Goal: Task Accomplishment & Management: Use online tool/utility

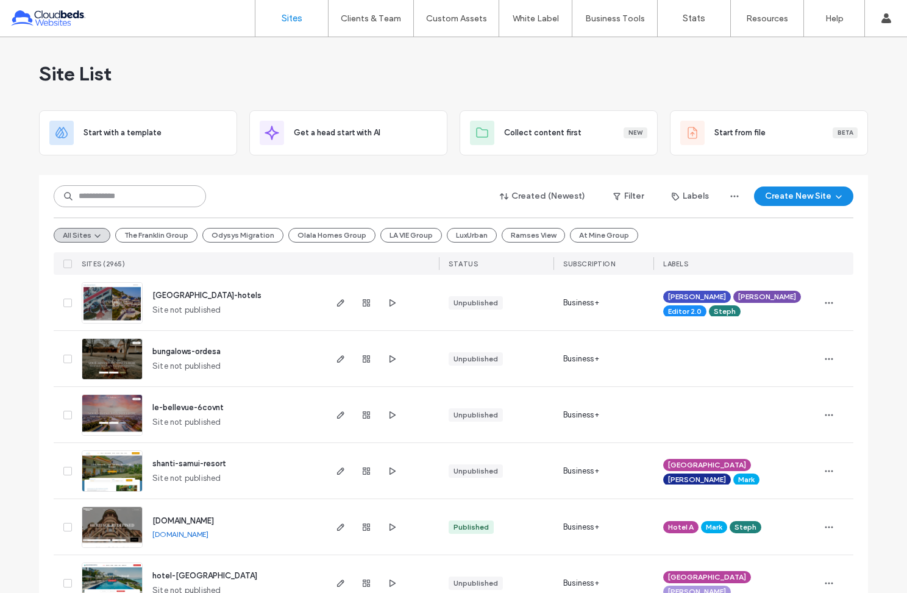
click at [133, 192] on input at bounding box center [130, 196] width 152 height 22
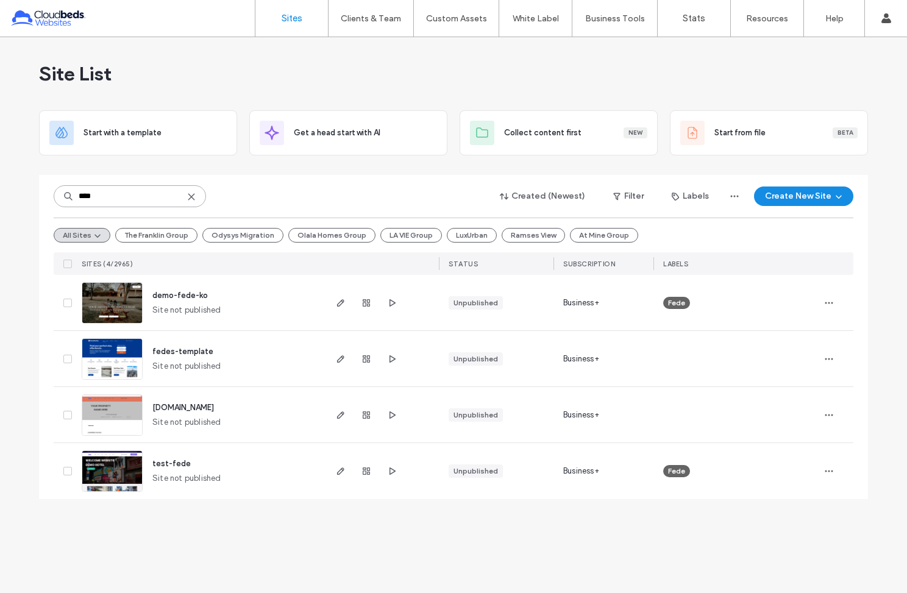
type input "****"
click at [168, 294] on span "demo-fede-ko" at bounding box center [179, 295] width 55 height 9
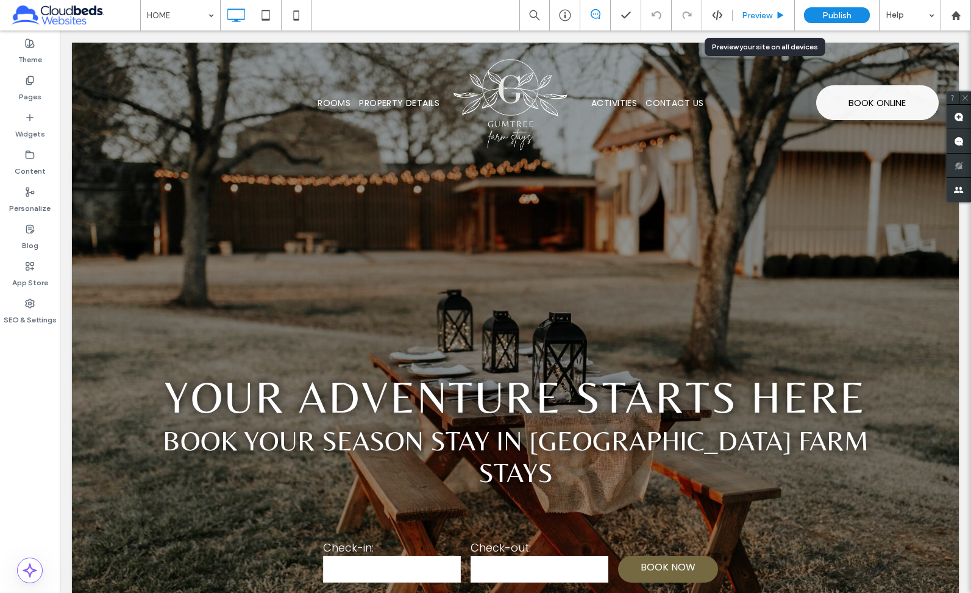
click at [765, 16] on span "Preview" at bounding box center [757, 15] width 30 height 10
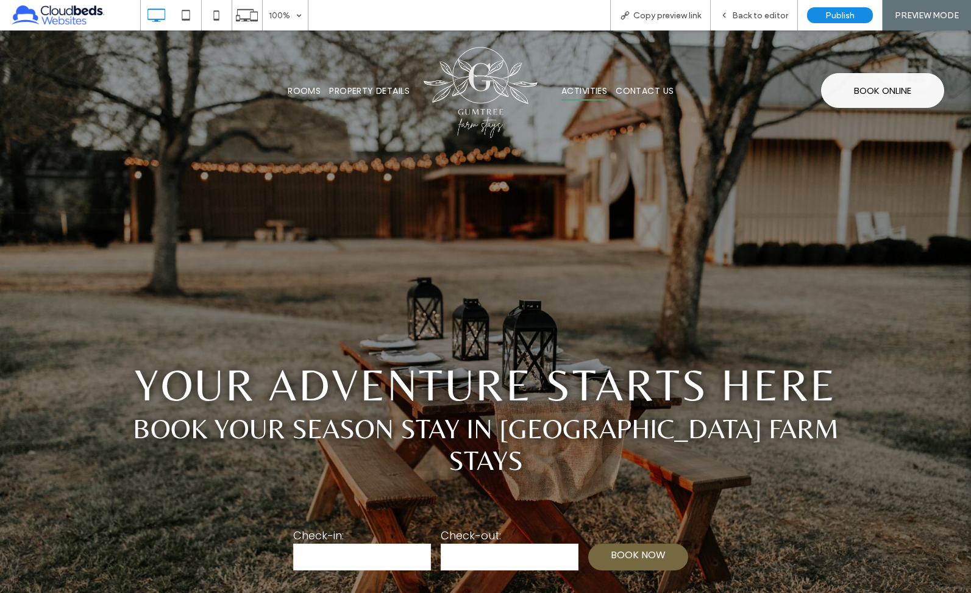
click at [588, 93] on span "ACTIVITIES" at bounding box center [585, 91] width 46 height 19
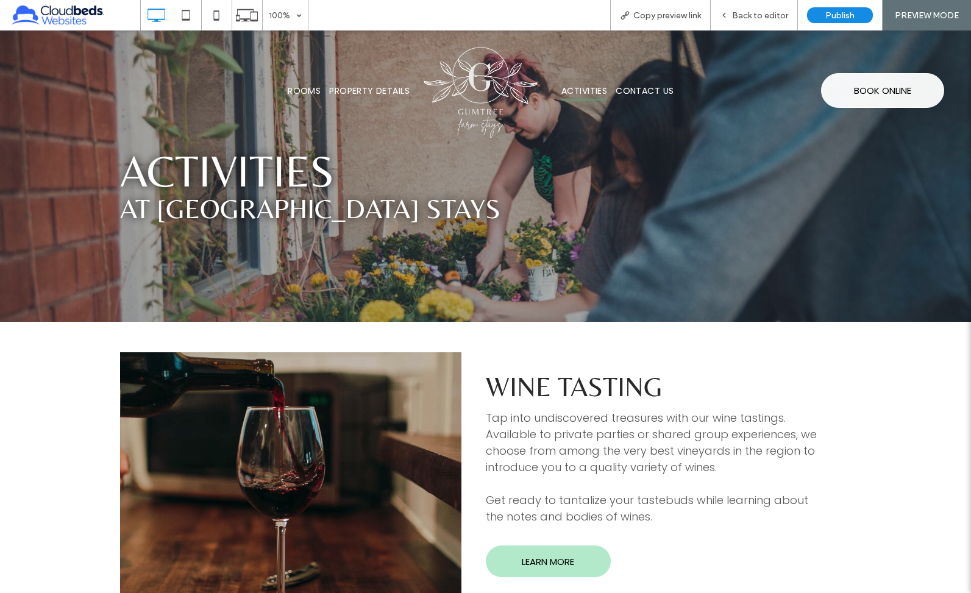
scroll to position [35, 0]
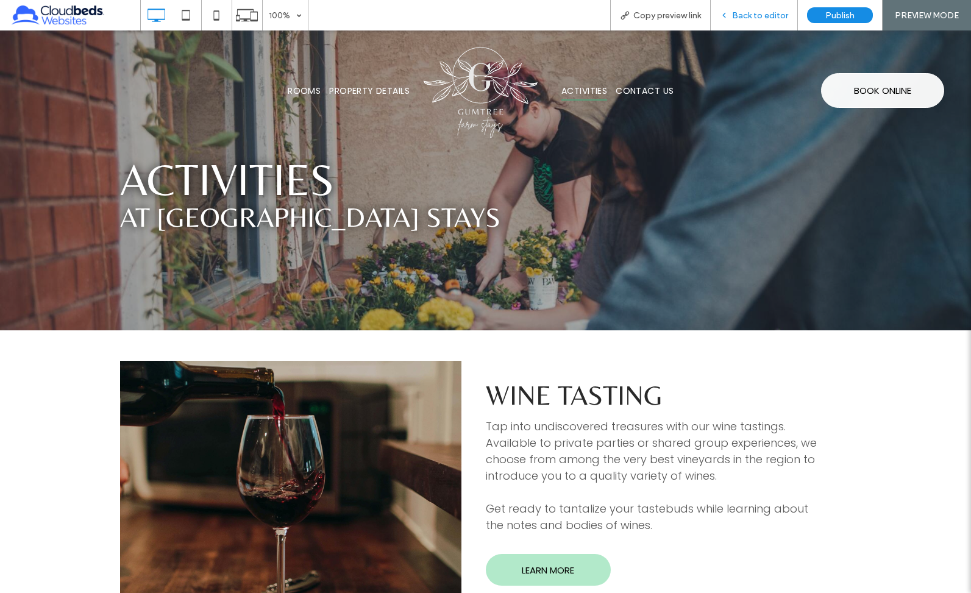
click at [740, 15] on span "Back to editor" at bounding box center [760, 15] width 56 height 10
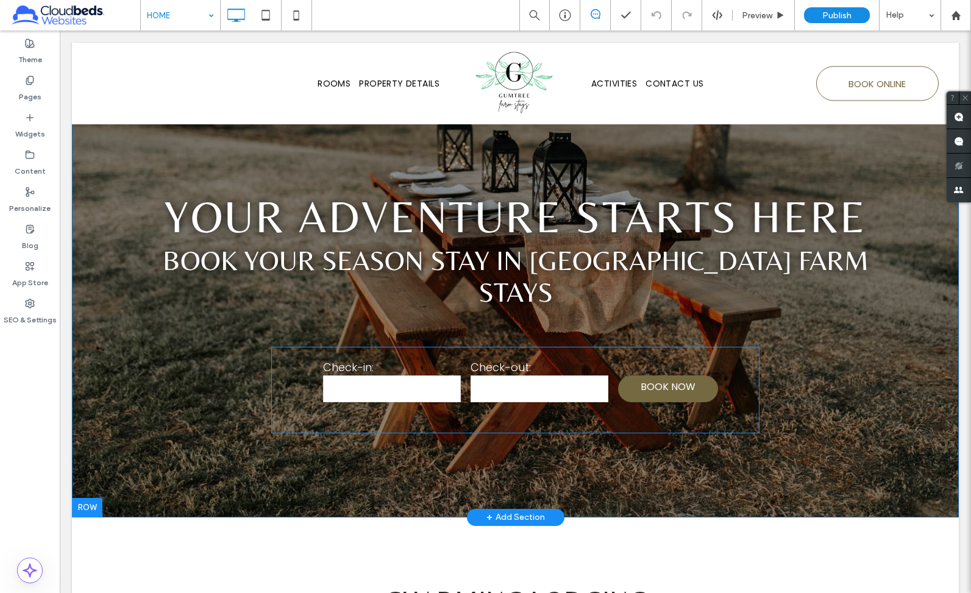
scroll to position [182, 0]
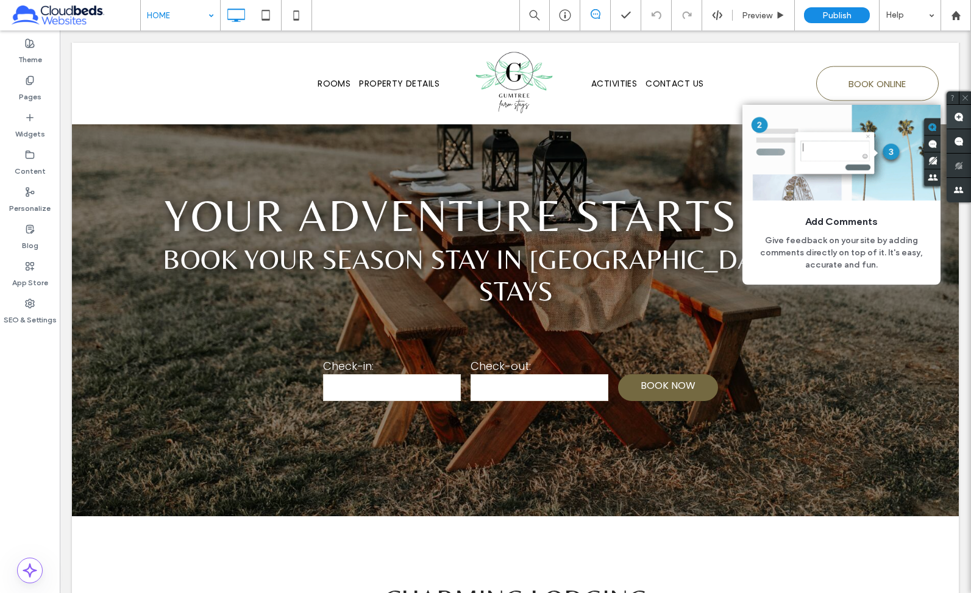
click at [907, 116] on use at bounding box center [959, 117] width 10 height 10
click at [907, 118] on use at bounding box center [959, 117] width 10 height 10
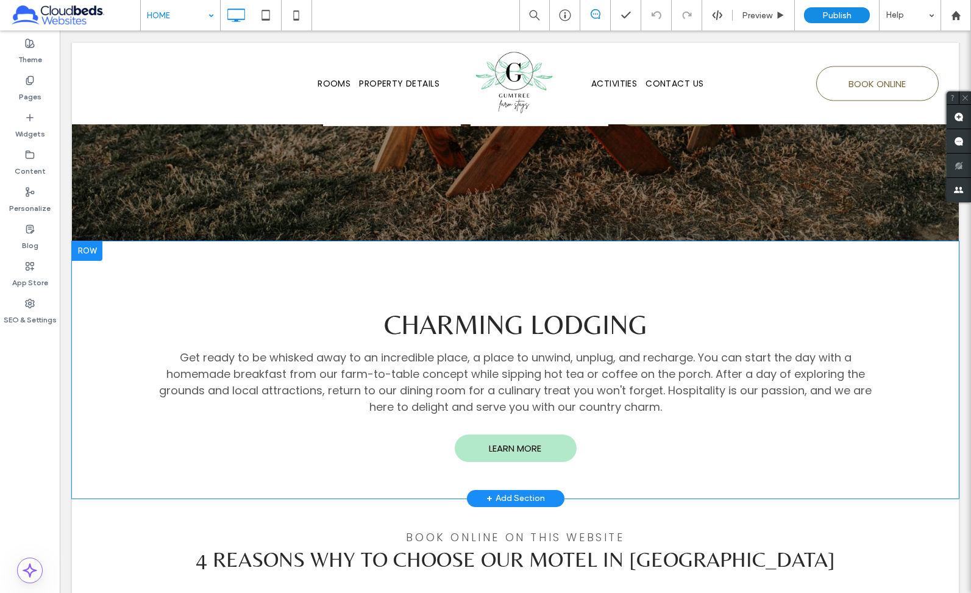
scroll to position [462, 0]
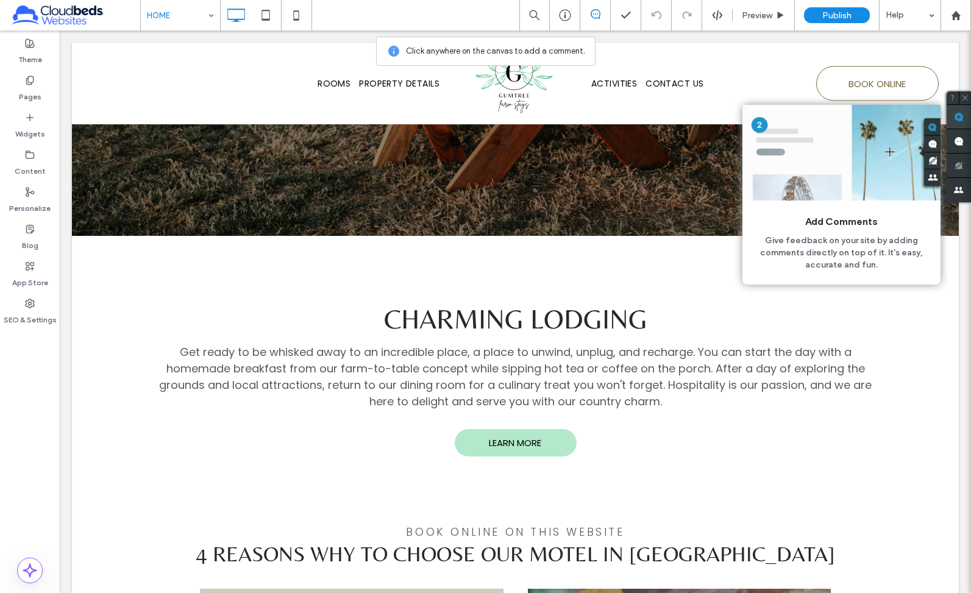
click at [907, 118] on use at bounding box center [959, 117] width 10 height 10
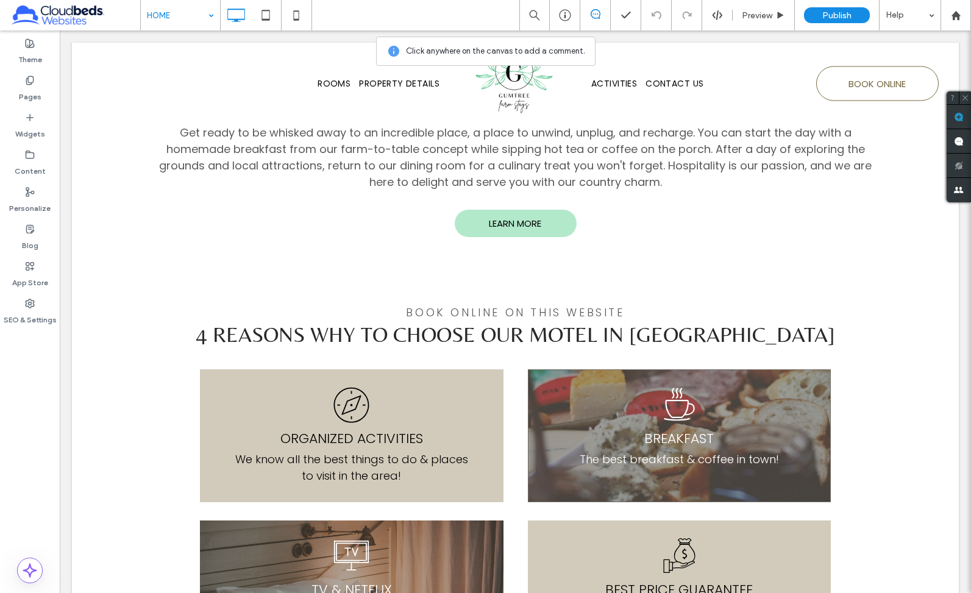
scroll to position [682, 0]
click at [558, 369] on div "BREAKFAST The best breakfast & coffee in town! Click To Paste" at bounding box center [680, 435] width 304 height 133
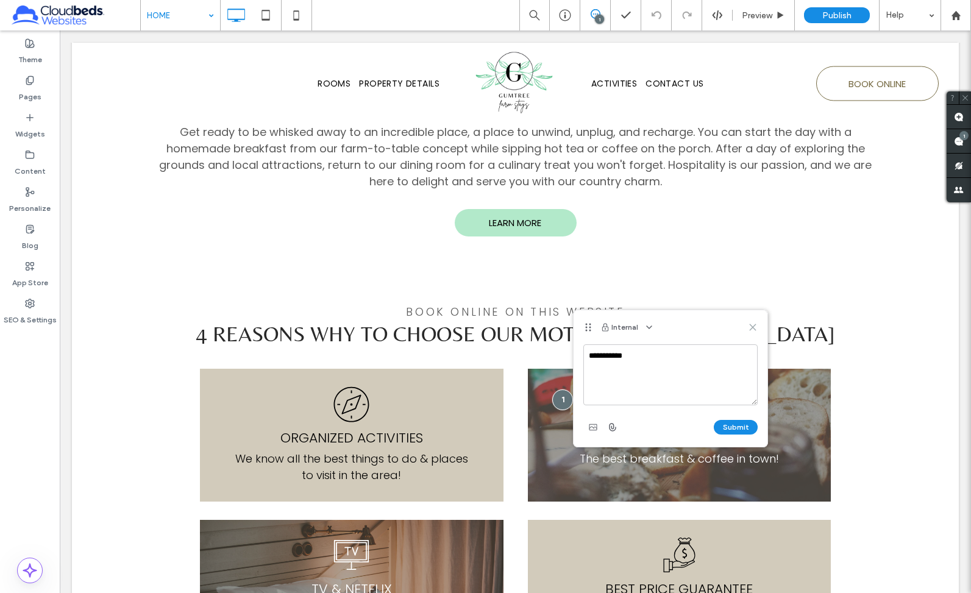
type textarea "**********"
click at [753, 329] on icon at bounding box center [753, 328] width 10 height 10
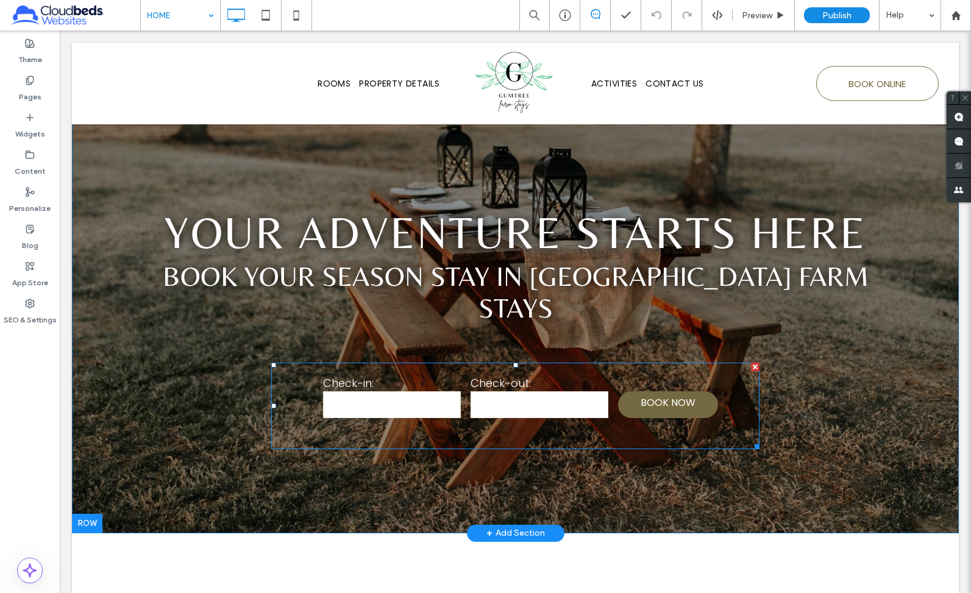
scroll to position [157, 0]
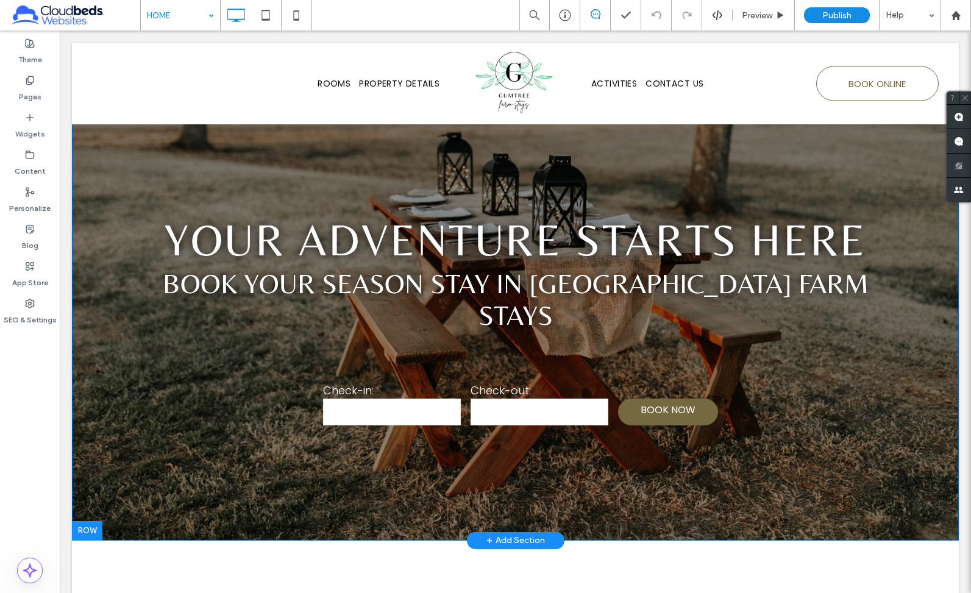
click at [135, 424] on div "Your Adventure Starts Here Book Your Season Stay in Gumtree farm stays Check-in…" at bounding box center [515, 213] width 887 height 656
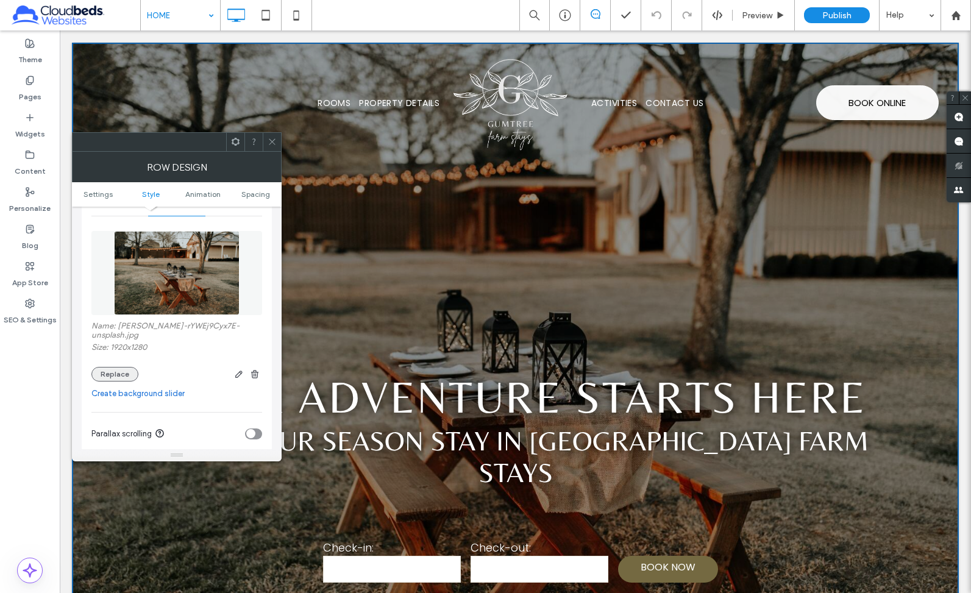
scroll to position [173, 0]
click at [118, 374] on button "Replace" at bounding box center [114, 374] width 47 height 15
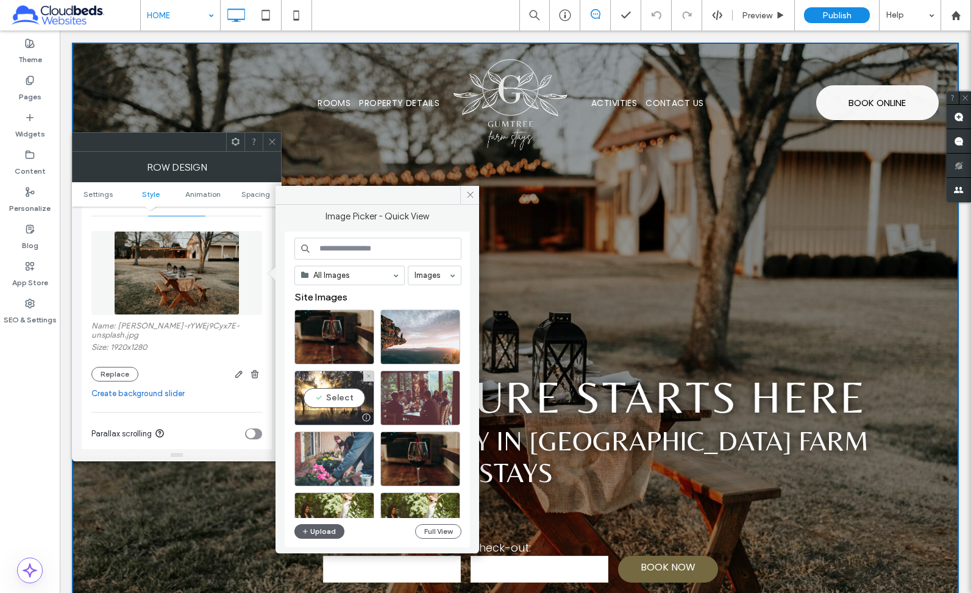
click at [340, 402] on div "Select" at bounding box center [335, 398] width 80 height 55
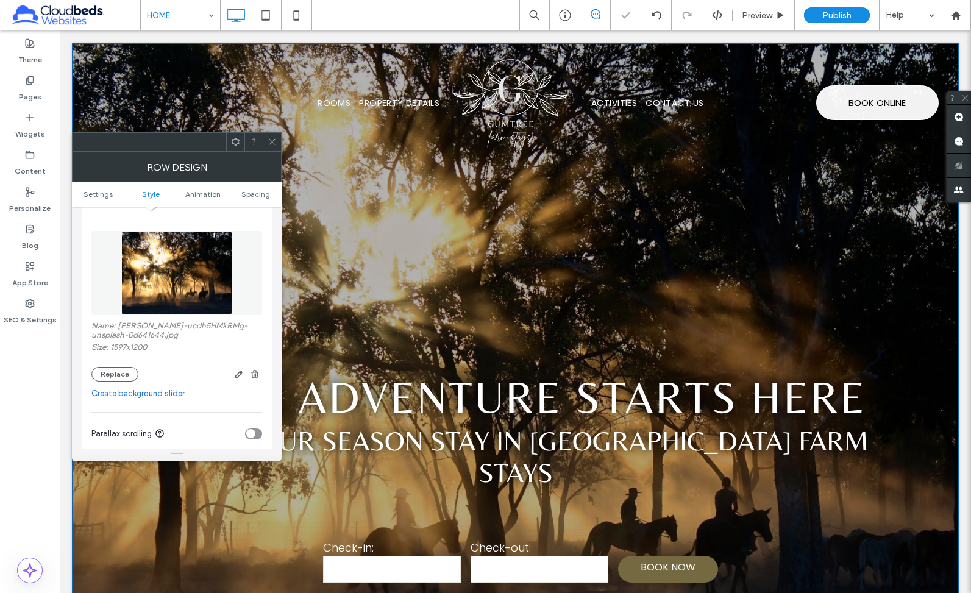
click at [273, 139] on icon at bounding box center [272, 141] width 9 height 9
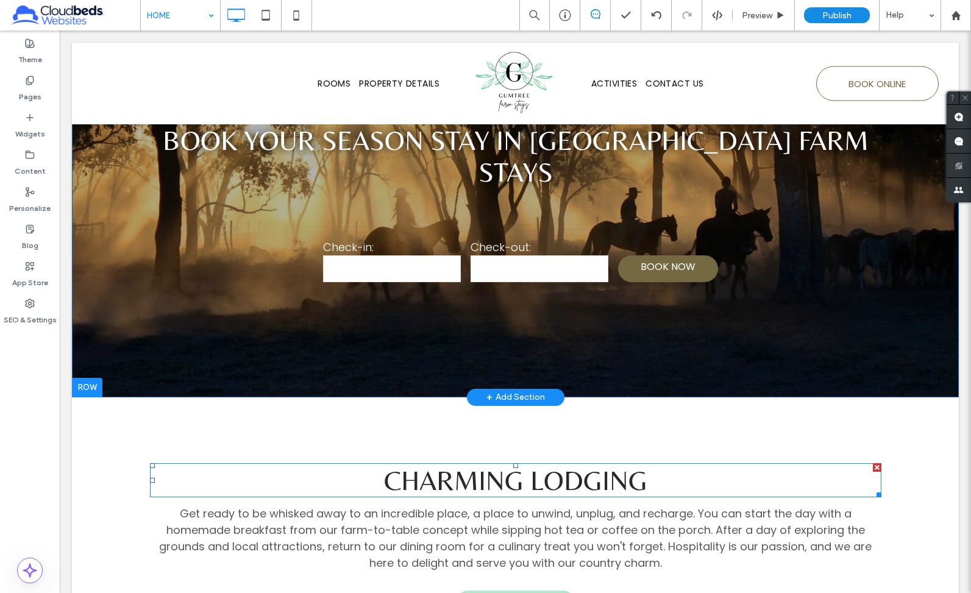
scroll to position [302, 0]
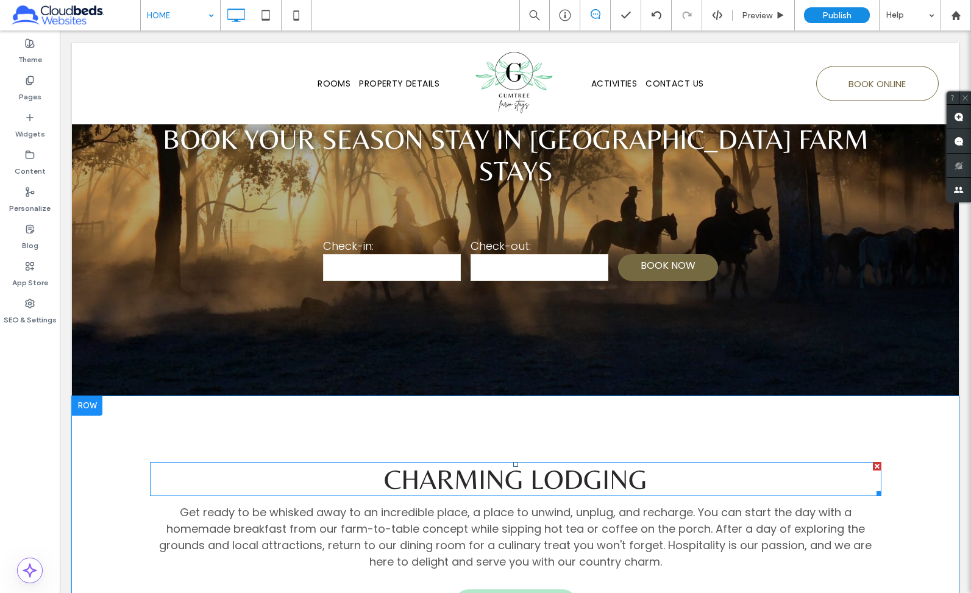
click at [626, 463] on span "CHARMING LODGING" at bounding box center [515, 479] width 263 height 32
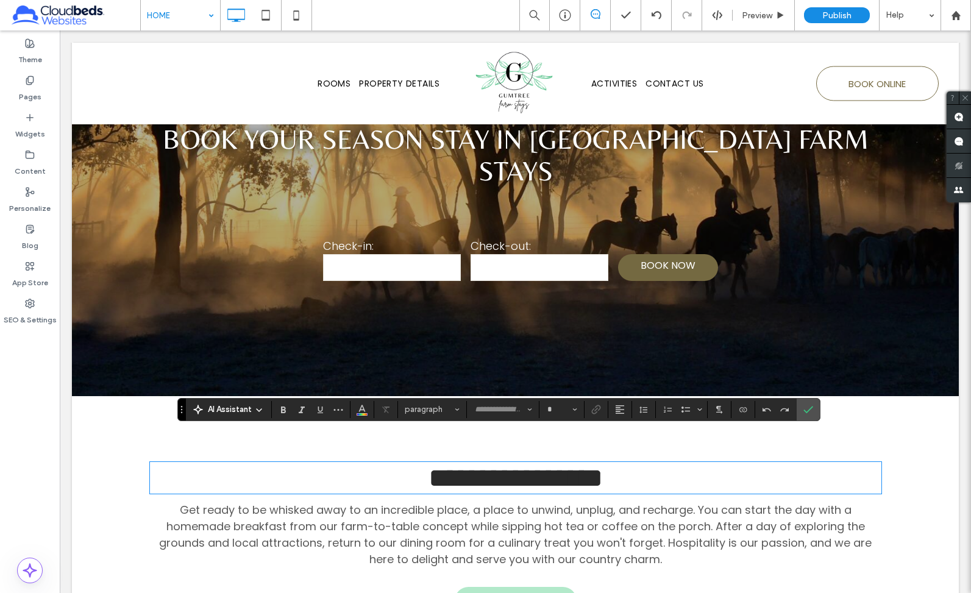
type input "*******"
type input "**"
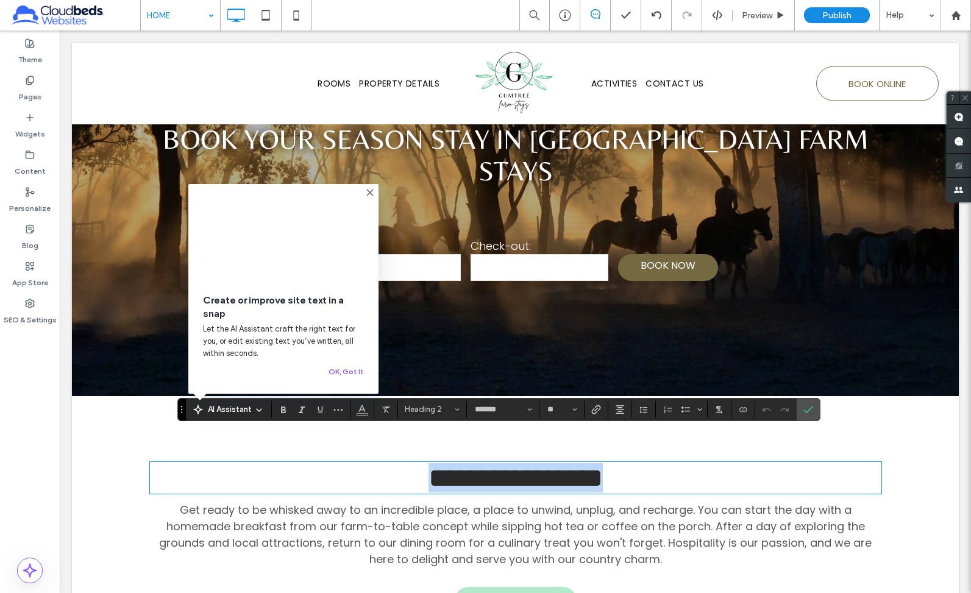
click at [657, 463] on h2 "**********" at bounding box center [516, 477] width 732 height 29
click at [527, 465] on span "**********" at bounding box center [516, 478] width 174 height 27
click at [804, 408] on use "Confirm" at bounding box center [809, 409] width 10 height 7
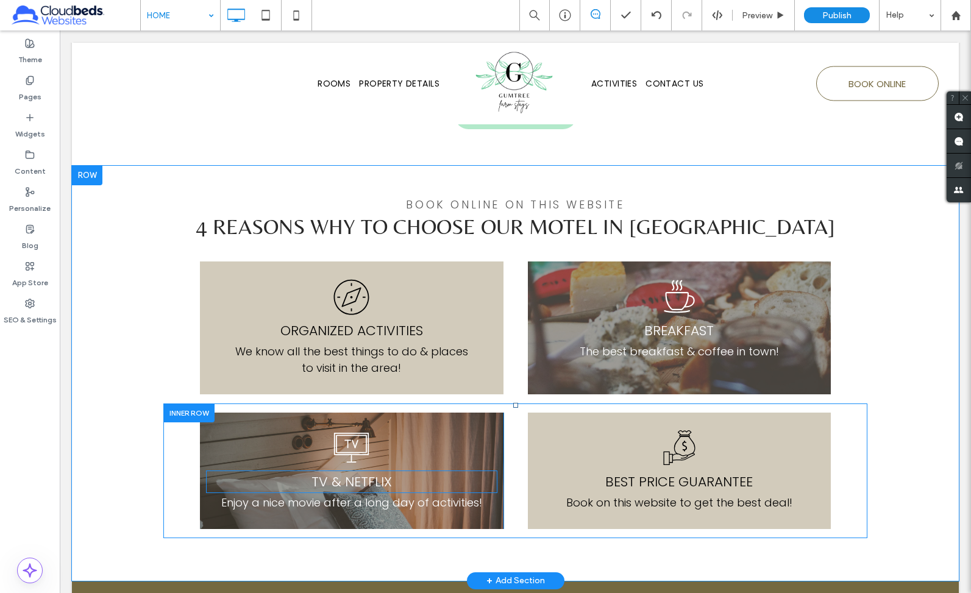
scroll to position [795, 0]
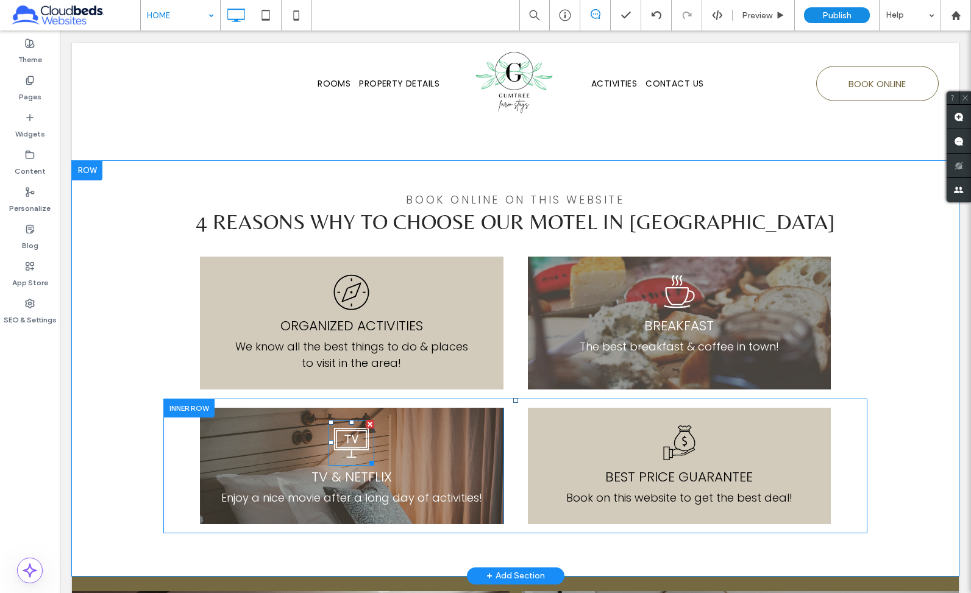
click at [350, 420] on icon at bounding box center [352, 443] width 46 height 46
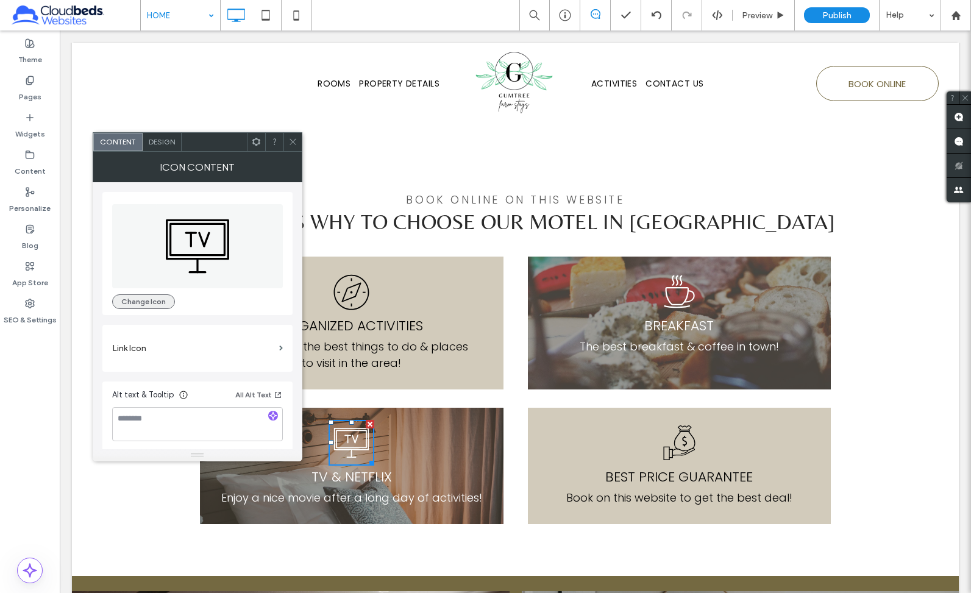
click at [146, 301] on button "Change Icon" at bounding box center [143, 302] width 63 height 15
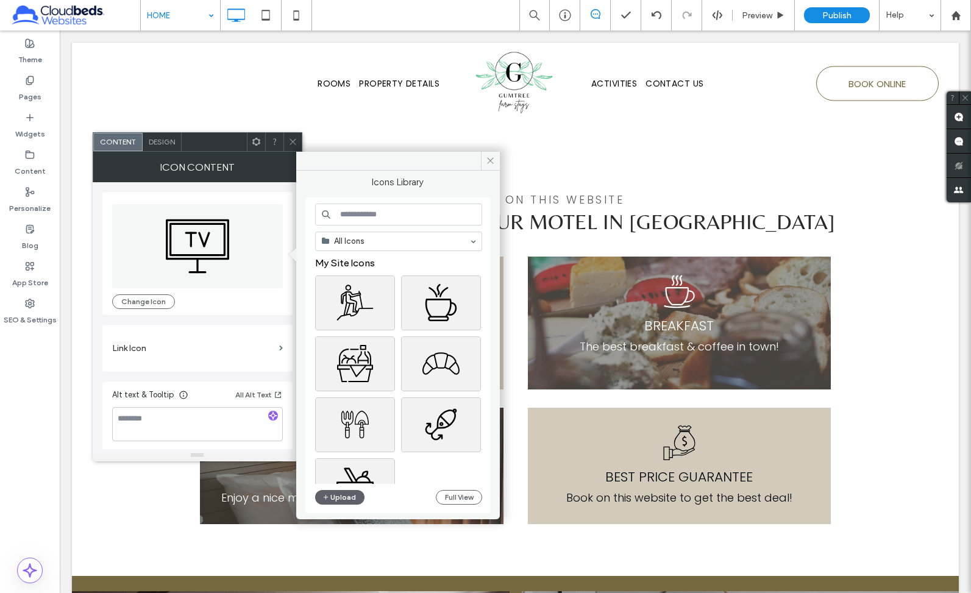
click at [372, 218] on input at bounding box center [398, 215] width 167 height 22
click at [448, 307] on div "Select" at bounding box center [441, 303] width 80 height 55
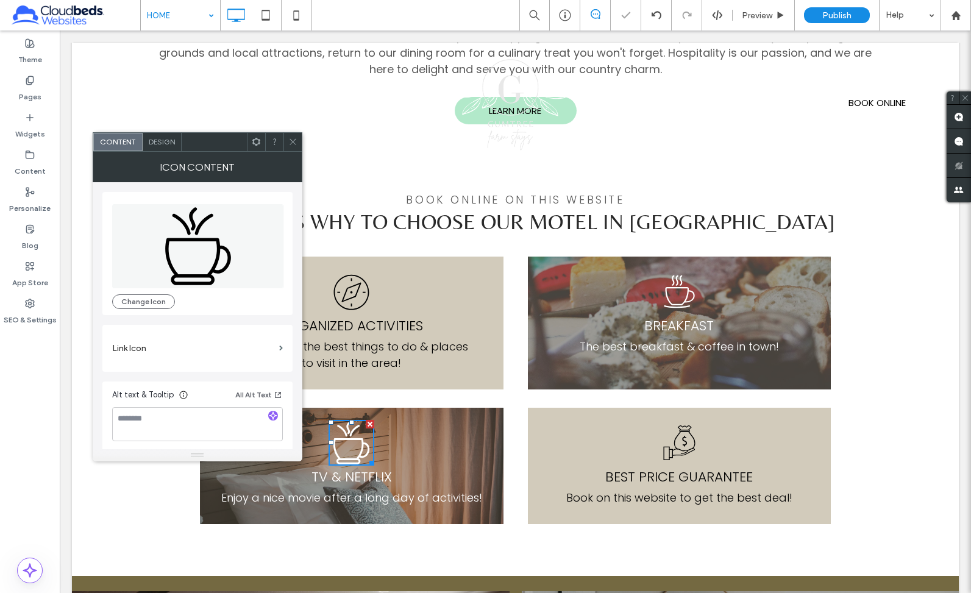
click at [357, 316] on span "ORGANIZED ACTIVITIES" at bounding box center [352, 325] width 143 height 19
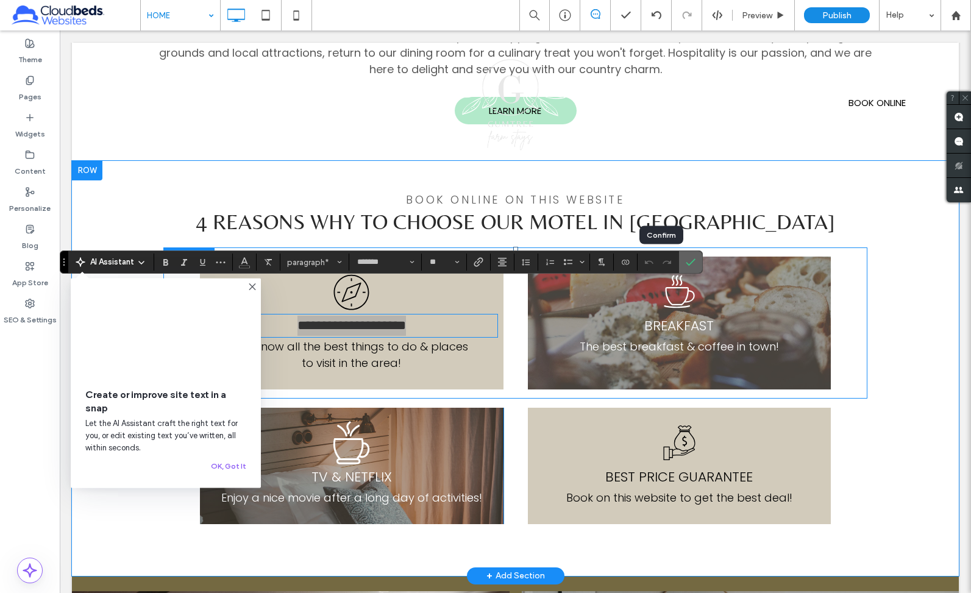
click at [686, 271] on span "Confirm" at bounding box center [688, 262] width 5 height 22
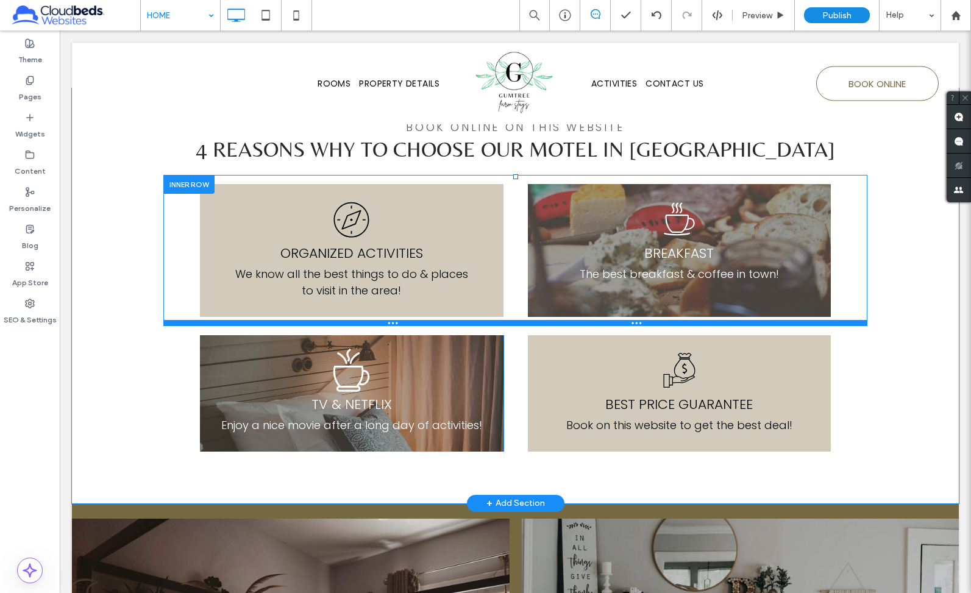
scroll to position [866, 0]
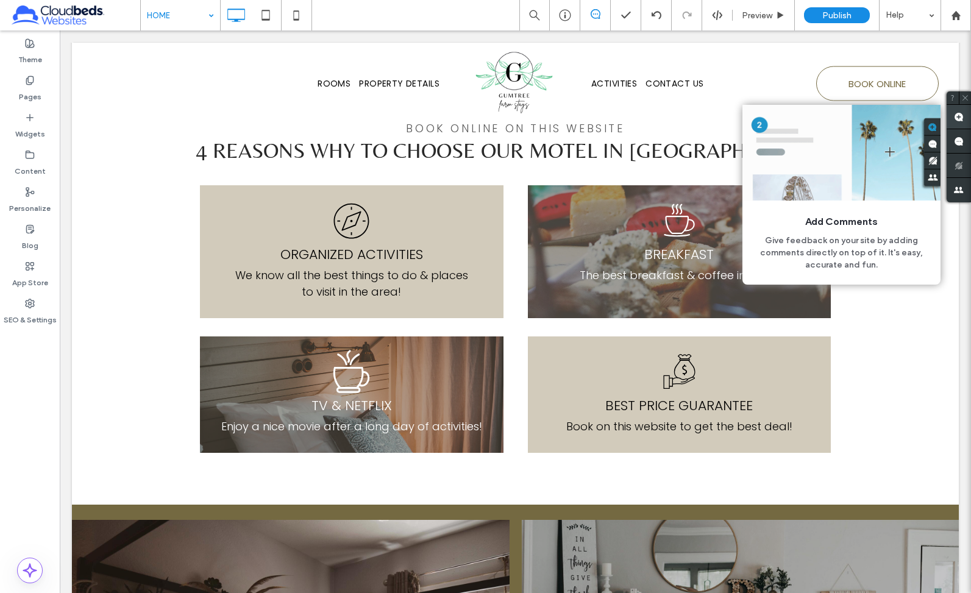
click at [907, 116] on use at bounding box center [959, 117] width 10 height 10
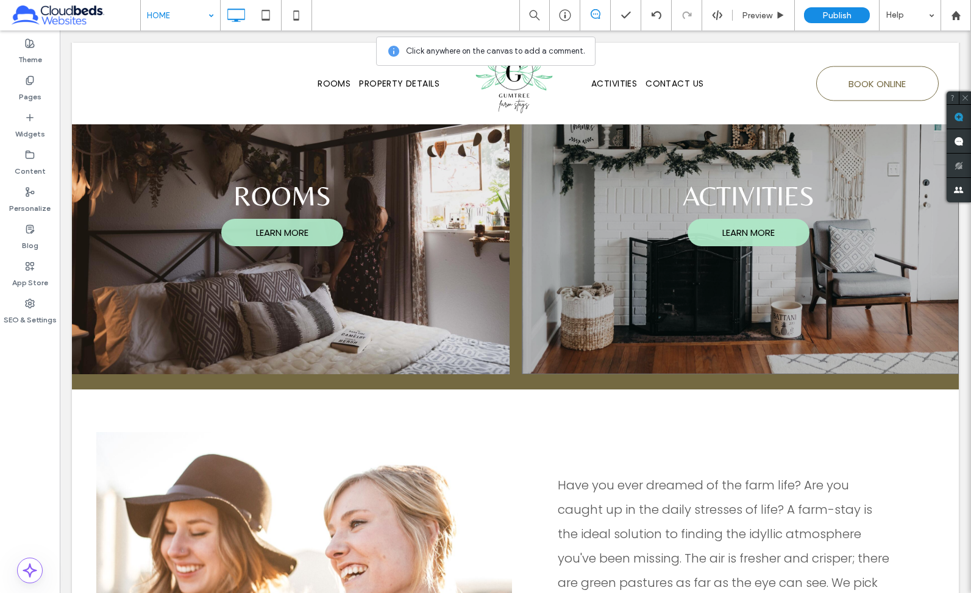
scroll to position [1321, 0]
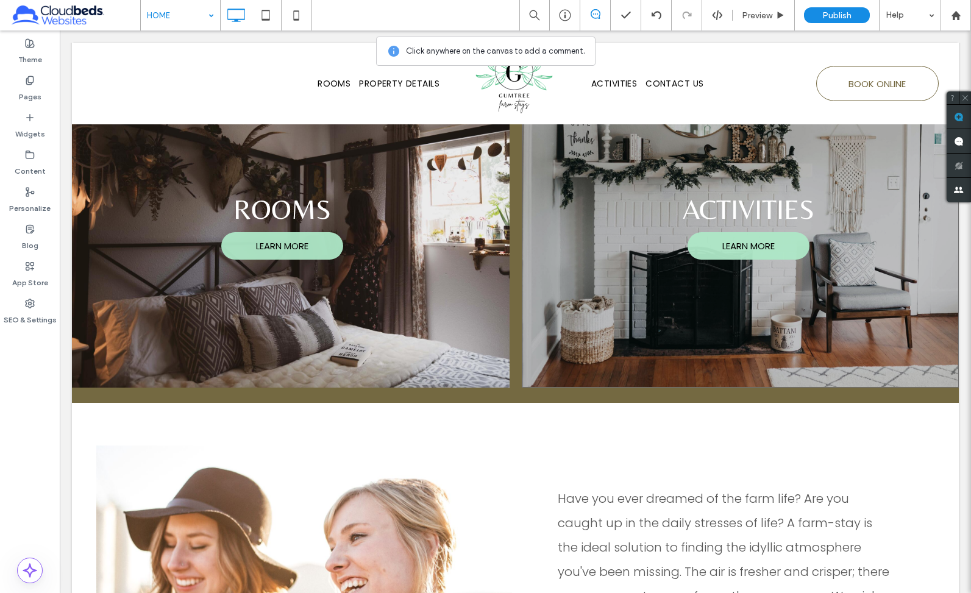
click at [608, 305] on div "Activities LEARN MORE Click To Paste" at bounding box center [741, 226] width 438 height 323
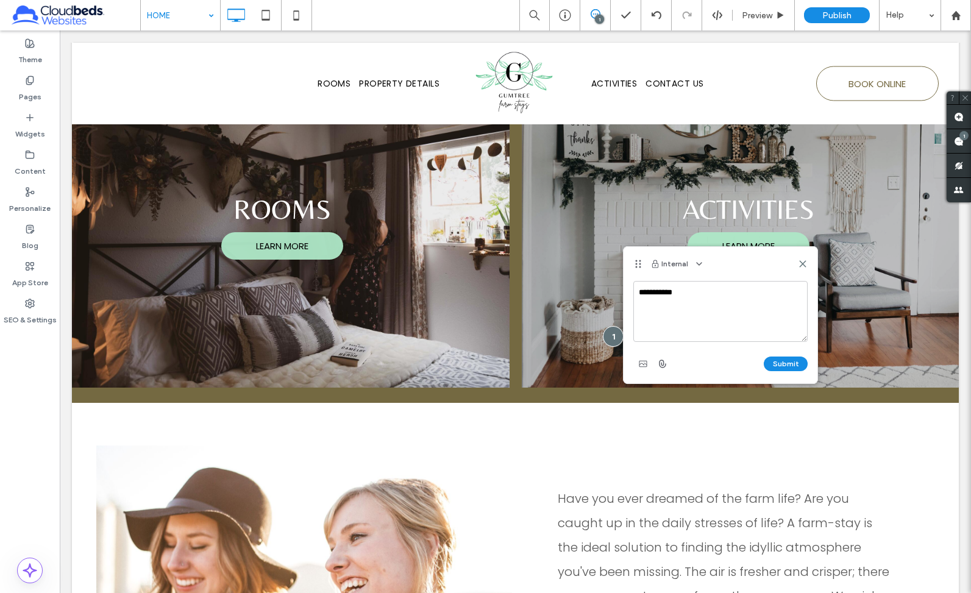
click at [674, 293] on textarea "**********" at bounding box center [721, 311] width 174 height 61
click at [804, 266] on use at bounding box center [802, 264] width 5 height 5
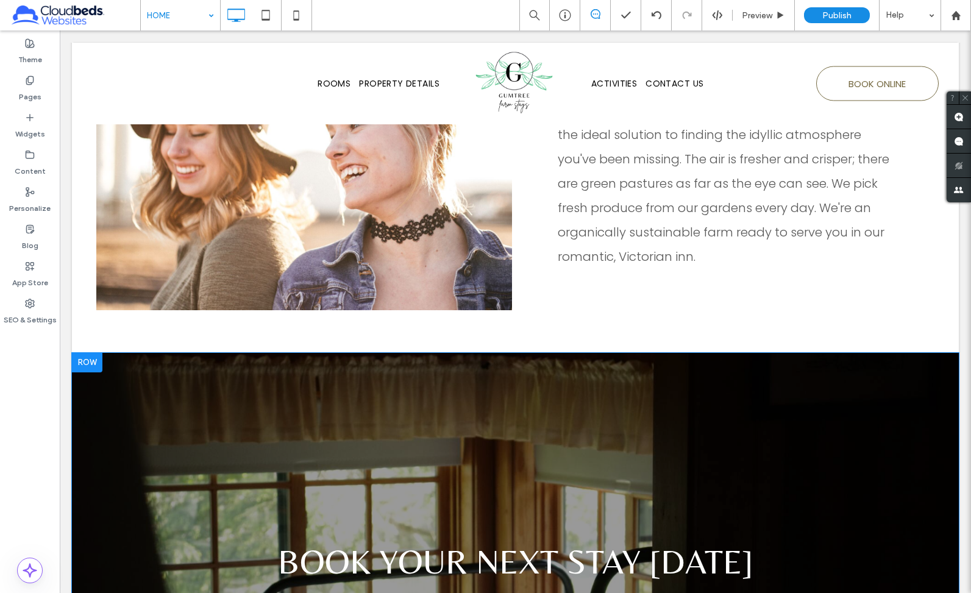
scroll to position [1733, 0]
